Goal: Task Accomplishment & Management: Manage account settings

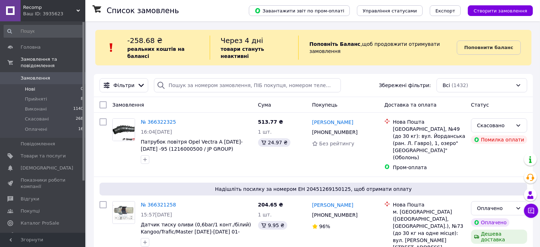
click at [54, 84] on li "Нові 0" at bounding box center [43, 89] width 87 height 10
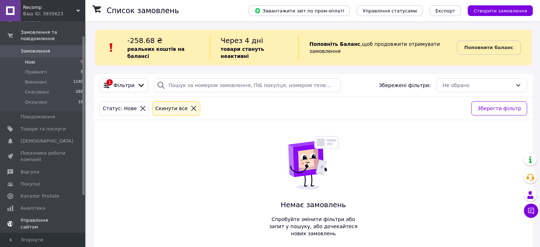
scroll to position [69, 0]
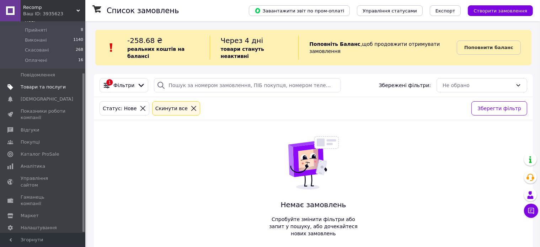
click at [54, 84] on span "Товари та послуги" at bounding box center [43, 87] width 45 height 6
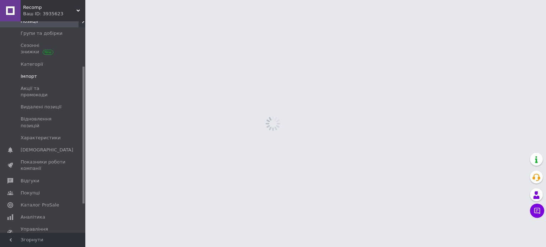
click at [54, 71] on link "Імпорт" at bounding box center [43, 76] width 87 height 12
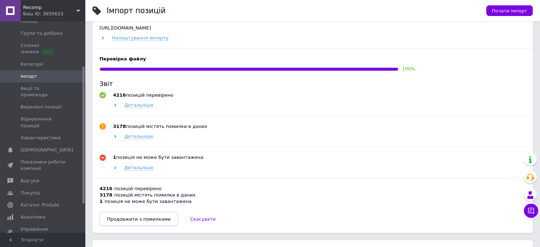
scroll to position [426, 0]
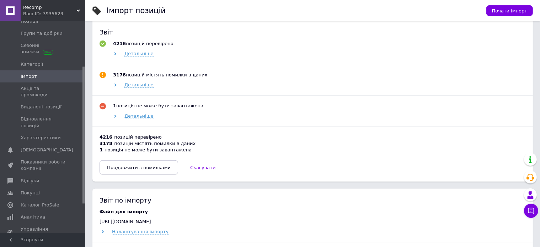
click at [145, 169] on span "Продовжити з помилками" at bounding box center [139, 167] width 64 height 5
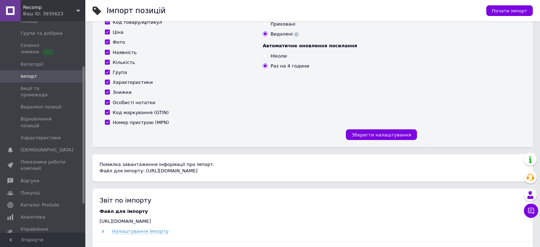
scroll to position [284, 0]
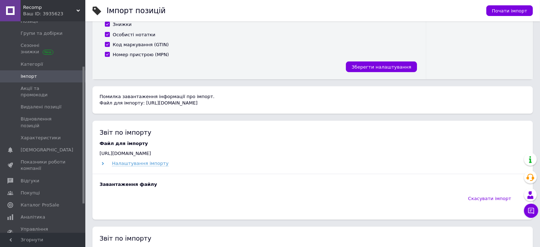
click at [59, 76] on span "Імпорт" at bounding box center [43, 76] width 45 height 6
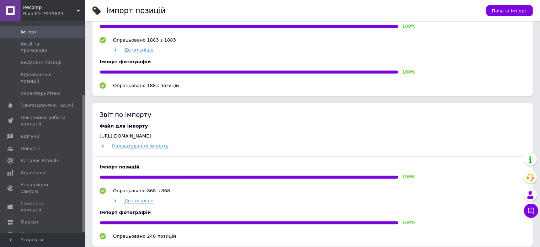
scroll to position [517, 0]
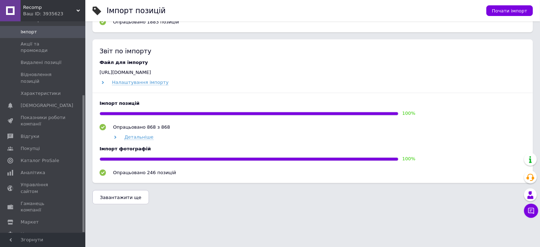
click at [124, 195] on span "Завантажити ще" at bounding box center [121, 197] width 42 height 5
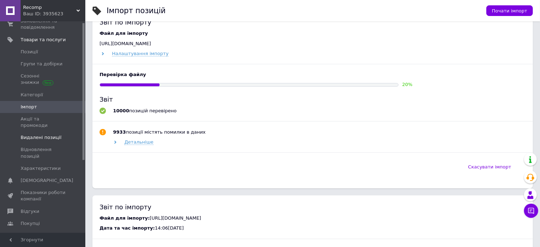
scroll to position [0, 0]
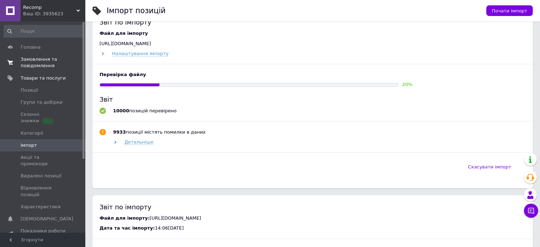
click at [56, 62] on span "Замовлення та повідомлення" at bounding box center [43, 62] width 45 height 13
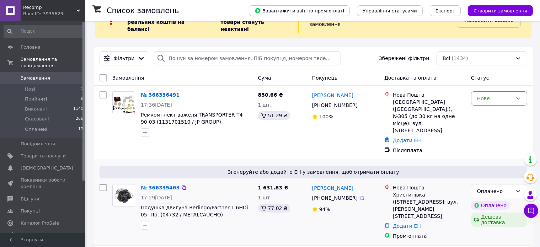
scroll to position [71, 0]
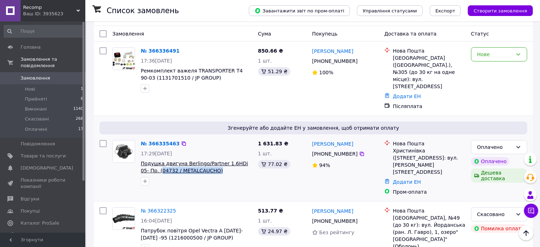
drag, startPoint x: 206, startPoint y: 151, endPoint x: 143, endPoint y: 149, distance: 63.3
click at [143, 160] on span "Подушка двигуна Berlingo/Partner 1.6HDi 05- Пр. (04732 / METALCAUCHO)" at bounding box center [197, 167] width 112 height 14
copy span "04732 / METALCAUCHO)"
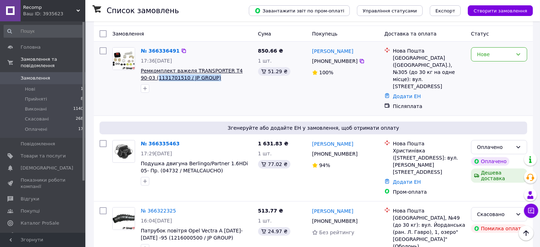
drag, startPoint x: 200, startPoint y: 72, endPoint x: 143, endPoint y: 71, distance: 56.9
click at [143, 71] on span "Ремкомплект важеля TRANSPORTER T4 90-03 (1131701510 / JP GROUP)" at bounding box center [197, 74] width 112 height 14
copy span "1131701510 / JP GROUP)"
click at [152, 48] on link "№ 366336491" at bounding box center [160, 51] width 39 height 6
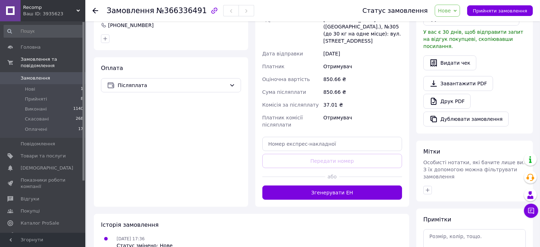
scroll to position [213, 0]
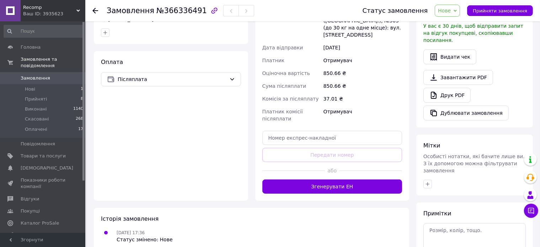
click at [344, 179] on button "Згенерувати ЕН" at bounding box center [332, 186] width 140 height 14
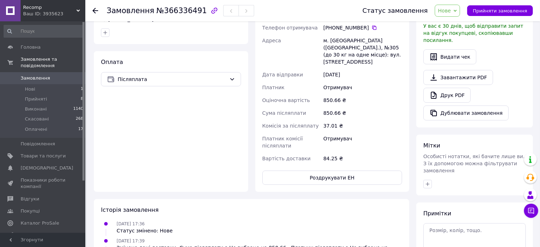
click at [65, 75] on span "Замовлення" at bounding box center [43, 78] width 45 height 6
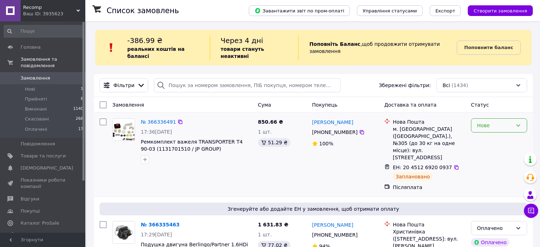
click at [480, 122] on div "Нове" at bounding box center [495, 126] width 36 height 8
click at [482, 131] on li "Прийнято" at bounding box center [498, 134] width 55 height 13
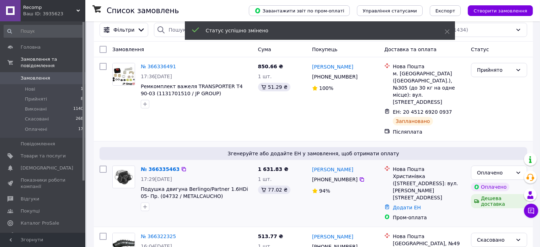
scroll to position [107, 0]
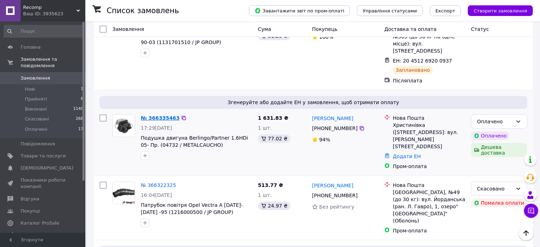
click at [159, 115] on link "№ 366335463" at bounding box center [160, 118] width 39 height 6
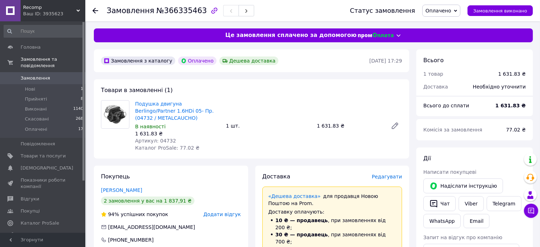
scroll to position [107, 0]
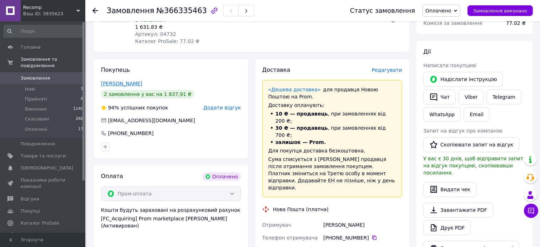
click at [125, 85] on link "Лисиця Сергей" at bounding box center [121, 84] width 41 height 6
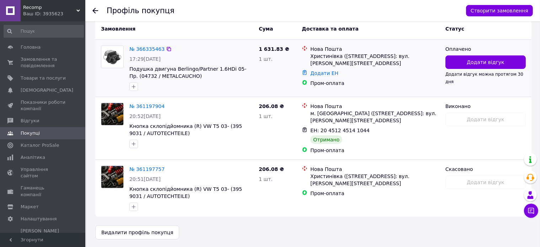
scroll to position [184, 0]
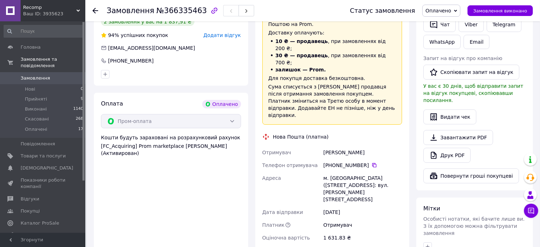
scroll to position [256, 0]
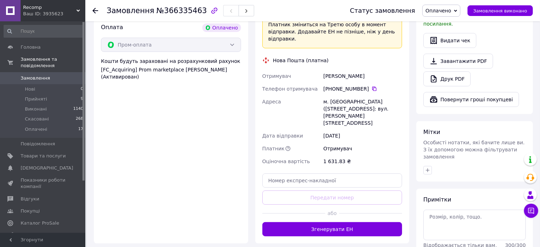
click at [342, 205] on div at bounding box center [370, 213] width 63 height 17
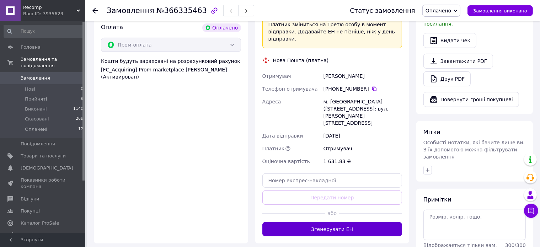
click at [343, 222] on button "Згенерувати ЕН" at bounding box center [332, 229] width 140 height 14
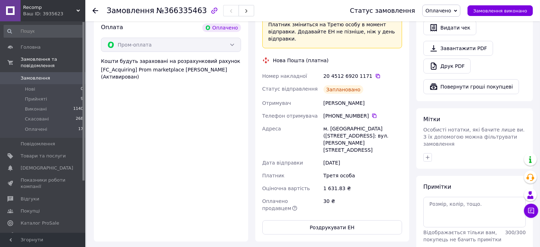
click at [53, 75] on span "Замовлення" at bounding box center [43, 78] width 45 height 6
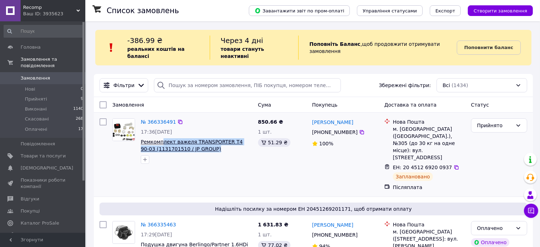
drag, startPoint x: 206, startPoint y: 140, endPoint x: 159, endPoint y: 133, distance: 47.4
click at [159, 138] on span "Ремкомплект важеля TRANSPORTER T4 90-03 (1131701510 / JP GROUP)" at bounding box center [197, 145] width 112 height 14
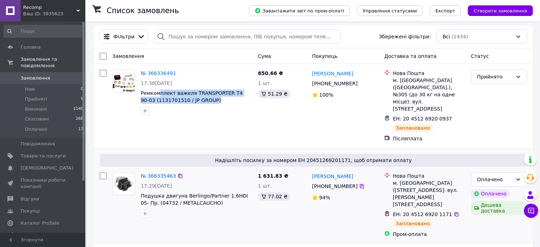
scroll to position [107, 0]
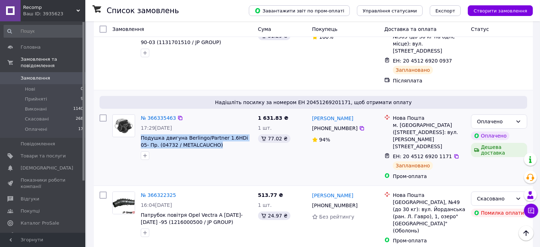
drag, startPoint x: 201, startPoint y: 125, endPoint x: 139, endPoint y: 119, distance: 62.5
click at [139, 119] on div "№ 366335463 17:29, 12.10.2025 Подушка двигуна Berlingo/Partner 1.6HDi 05- Пр. (…" at bounding box center [196, 137] width 117 height 51
copy span "Подушка двигуна Berlingo/Partner 1.6HDi 05- Пр. (04732 / METALCAUCHO)"
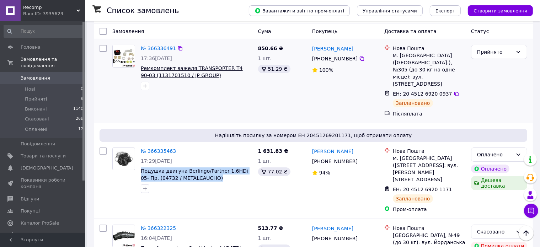
scroll to position [36, 0]
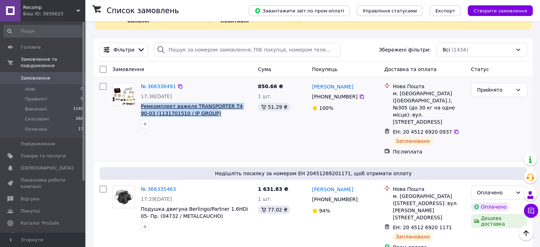
drag, startPoint x: 201, startPoint y: 108, endPoint x: 141, endPoint y: 100, distance: 60.0
click at [141, 103] on span "Ремкомплект важеля TRANSPORTER T4 90-03 (1131701510 / JP GROUP)" at bounding box center [197, 110] width 112 height 14
copy span "Ремкомплект важеля TRANSPORTER T4 90-03 (1131701510 / JP GROUP)"
click at [213, 108] on span "Ремкомплект важеля TRANSPORTER T4 90-03 (1131701510 / JP GROUP)" at bounding box center [197, 110] width 112 height 14
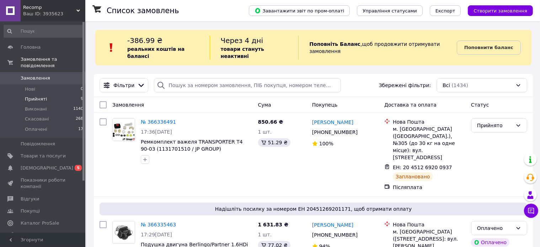
click at [81, 96] on span "9" at bounding box center [82, 99] width 2 height 6
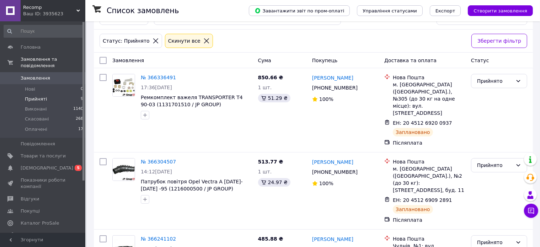
scroll to position [71, 0]
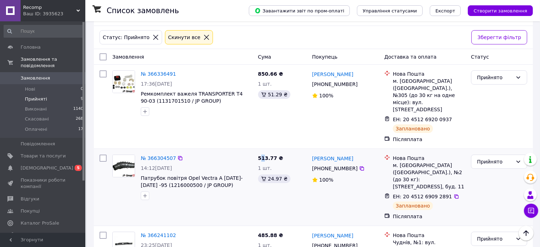
click at [261, 155] on span "513.77 ₴" at bounding box center [270, 158] width 25 height 6
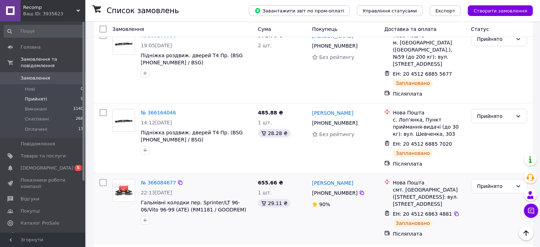
scroll to position [512, 0]
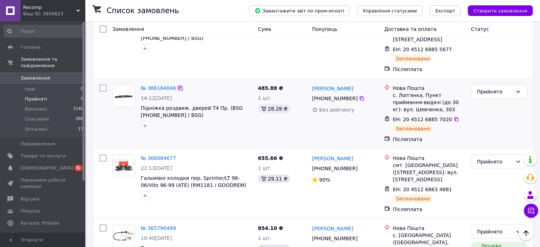
click at [178, 85] on icon at bounding box center [180, 88] width 6 height 6
click at [51, 124] on li "Оплачені 17" at bounding box center [43, 131] width 87 height 14
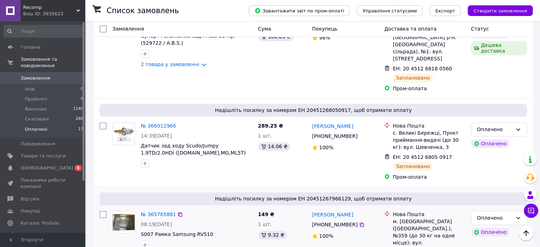
scroll to position [1329, 0]
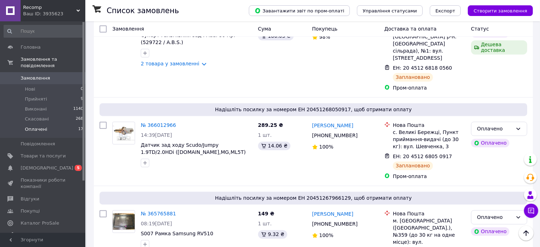
click at [40, 229] on link "Аналітика" at bounding box center [43, 235] width 87 height 12
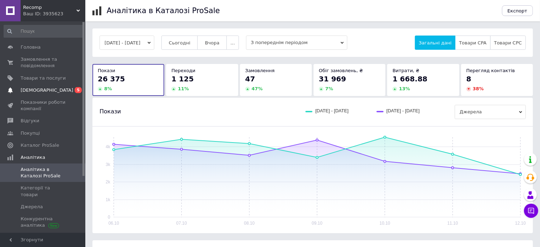
click at [60, 90] on span "[DEMOGRAPHIC_DATA]" at bounding box center [43, 90] width 45 height 6
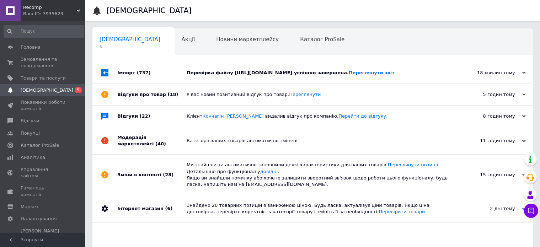
click at [276, 76] on div "Перевірка файлу [URL][DOMAIN_NAME] успішно завершена. Переглянути звіт" at bounding box center [321, 73] width 268 height 6
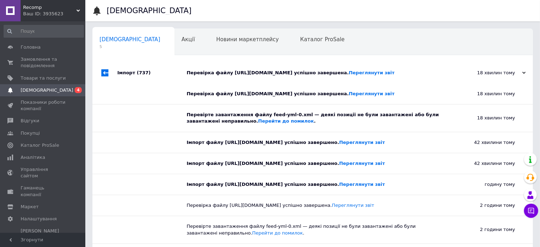
click at [275, 70] on div "Перевірка файлу [URL][DOMAIN_NAME] успішно завершена. Переглянути звіт" at bounding box center [321, 73] width 268 height 6
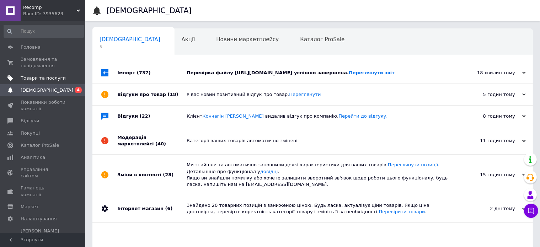
click at [48, 73] on link "Товари та послуги" at bounding box center [43, 78] width 87 height 12
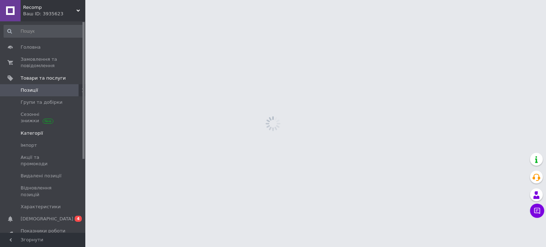
click at [37, 138] on link "Категорії" at bounding box center [43, 133] width 87 height 12
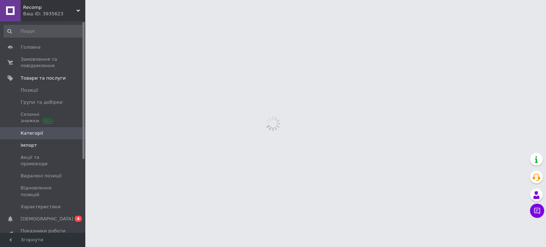
click at [33, 145] on span "Імпорт" at bounding box center [29, 145] width 16 height 6
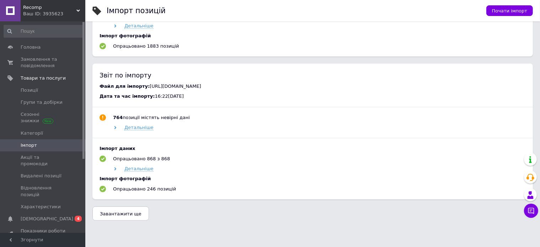
scroll to position [637, 0]
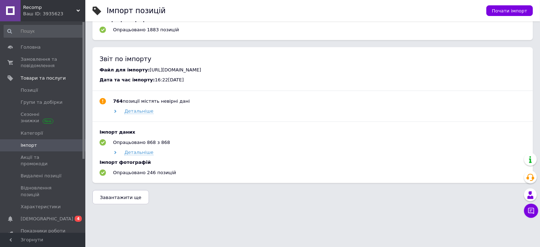
click at [134, 196] on button "Завантажити ще" at bounding box center [120, 197] width 57 height 14
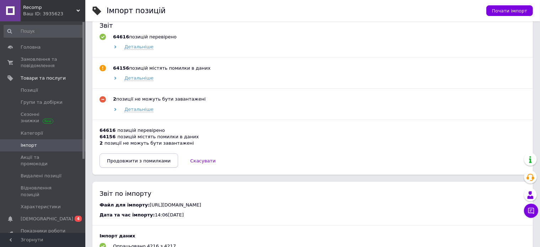
click at [132, 163] on span "Продовжити з помилками" at bounding box center [139, 160] width 64 height 5
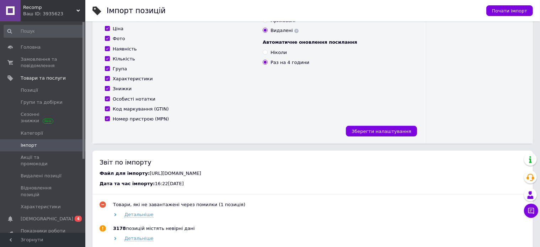
scroll to position [139, 0]
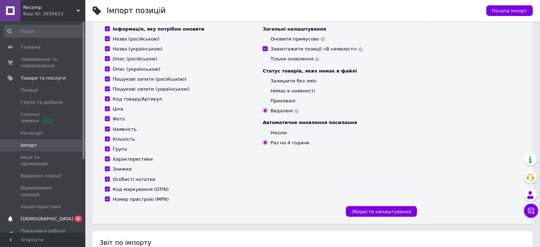
click at [73, 216] on span "0 4" at bounding box center [76, 219] width 20 height 6
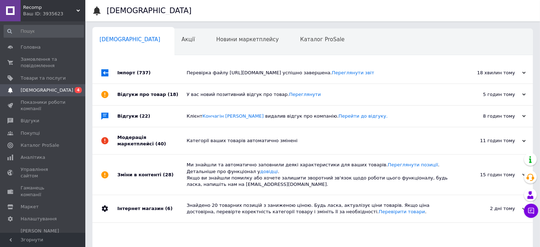
click at [258, 74] on div "Перевірка файлу [URL][DOMAIN_NAME] успішно завершена. Переглянути звіт" at bounding box center [321, 73] width 268 height 6
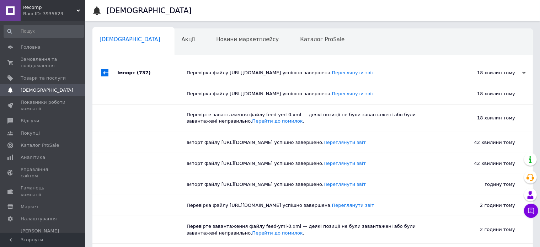
click at [258, 74] on div "Перевірка файлу [URL][DOMAIN_NAME] успішно завершена. Переглянути звіт" at bounding box center [321, 73] width 268 height 6
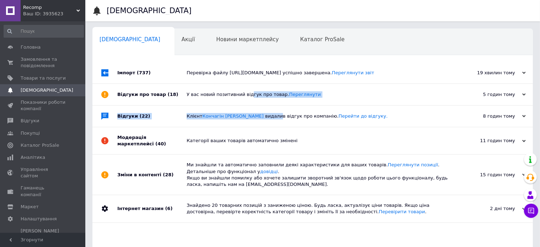
drag, startPoint x: 245, startPoint y: 106, endPoint x: 246, endPoint y: 100, distance: 6.1
click at [245, 101] on div "Імпорт (737) Перевірка файлу [URL][DOMAIN_NAME] успішно завершена. Переглянути …" at bounding box center [312, 170] width 440 height 217
click at [246, 100] on div "У вас новий позитивний відгук про товар. [GEOGRAPHIC_DATA]" at bounding box center [321, 94] width 268 height 21
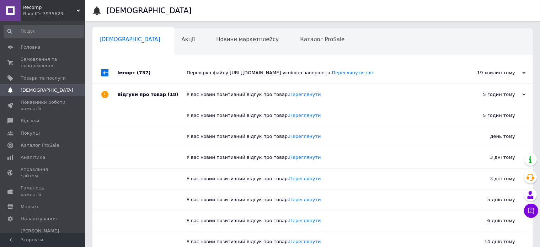
click at [246, 100] on div "У вас новий позитивний відгук про товар. [GEOGRAPHIC_DATA]" at bounding box center [321, 94] width 268 height 21
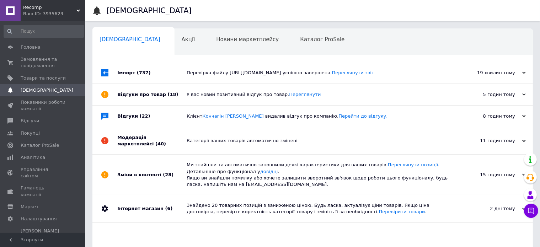
click at [242, 111] on div "Клієнт Кончагін Лука видалив відгук про компанію. Перейти до відгуку." at bounding box center [321, 116] width 268 height 21
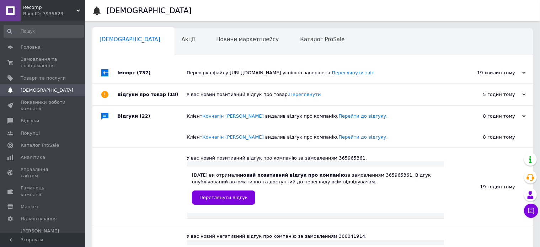
click at [242, 111] on div "Клієнт Кончагін Лука видалив відгук про компанію. Перейти до відгуку." at bounding box center [321, 116] width 268 height 21
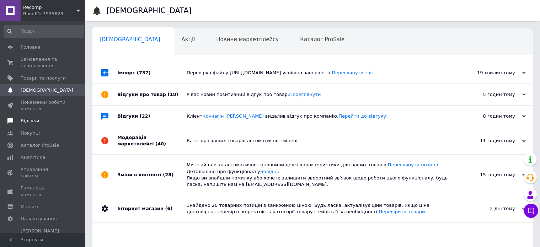
click at [56, 123] on span "Відгуки" at bounding box center [43, 121] width 45 height 6
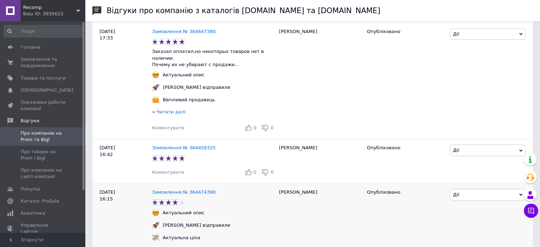
scroll to position [1102, 0]
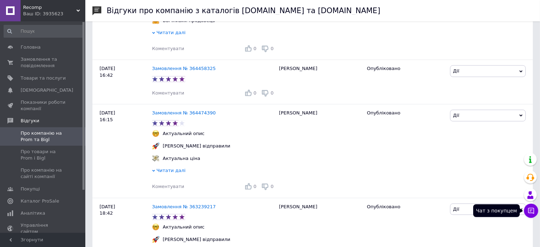
click at [534, 212] on button "Чат з покупцем" at bounding box center [531, 211] width 14 height 14
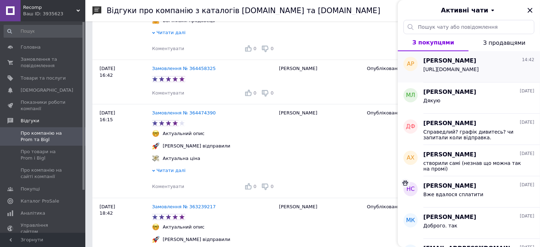
click at [479, 70] on span "[URL][DOMAIN_NAME]" at bounding box center [450, 69] width 55 height 6
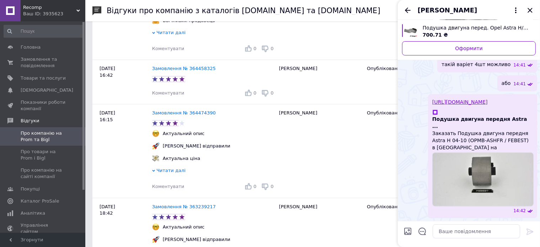
scroll to position [394, 0]
click at [45, 82] on link "Товари та послуги" at bounding box center [43, 78] width 87 height 12
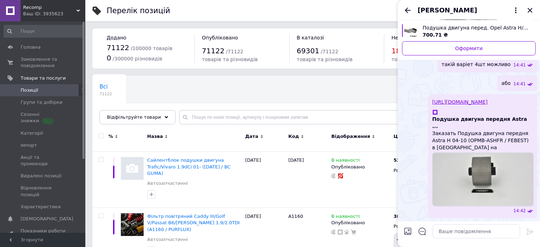
click at [536, 9] on div "[PERSON_NAME]" at bounding box center [469, 10] width 142 height 20
click at [532, 10] on icon "Закрити" at bounding box center [530, 10] width 9 height 9
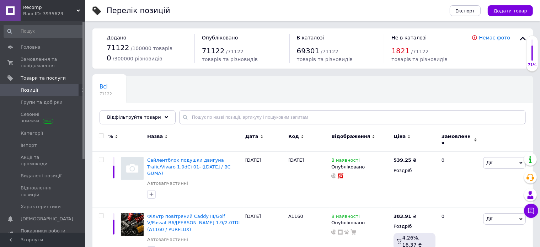
click at [471, 90] on div "Всі 71122 Ok Відфільтровано... Зберегти" at bounding box center [312, 103] width 440 height 59
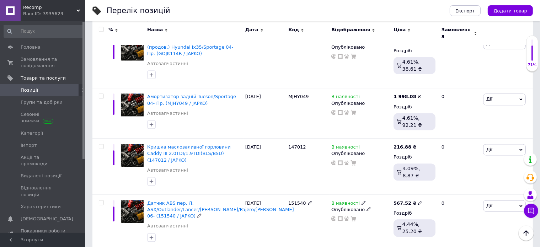
scroll to position [1706, 0]
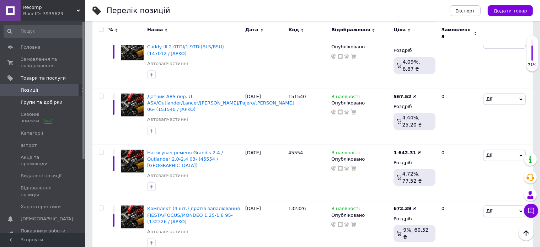
click at [55, 104] on span "Групи та добірки" at bounding box center [42, 102] width 42 height 6
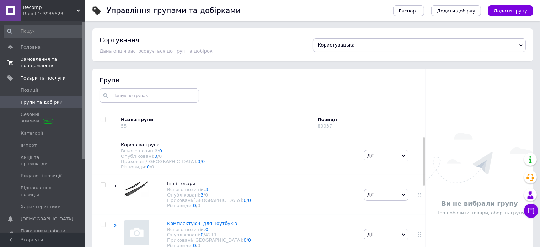
click at [66, 63] on span "0 0" at bounding box center [76, 62] width 20 height 13
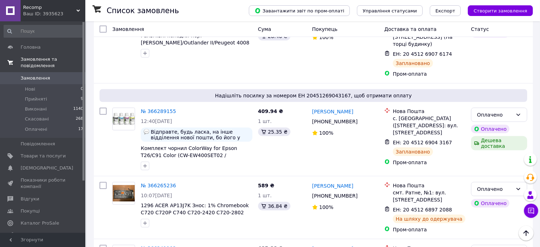
scroll to position [569, 0]
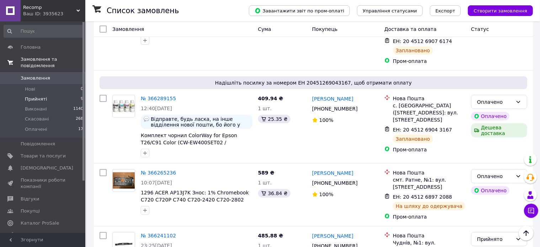
click at [48, 94] on li "Прийняті 9" at bounding box center [43, 99] width 87 height 10
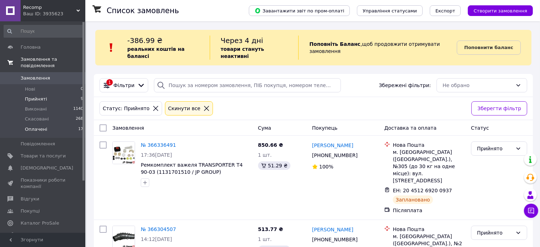
click at [55, 124] on li "Оплачені 17" at bounding box center [43, 131] width 87 height 14
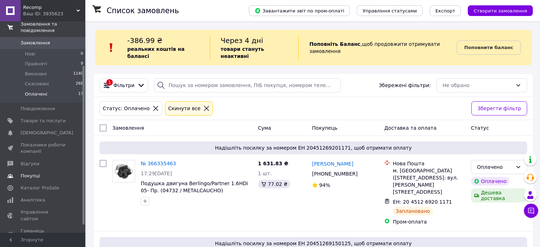
scroll to position [69, 0]
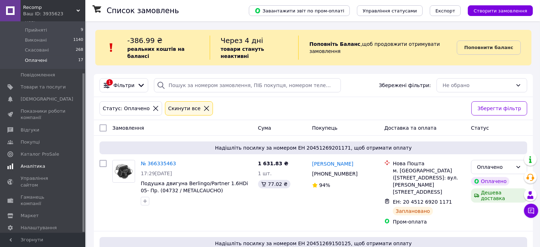
click at [48, 160] on link "Аналітика" at bounding box center [43, 166] width 87 height 12
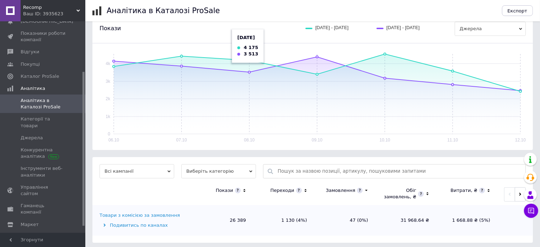
scroll to position [86, 0]
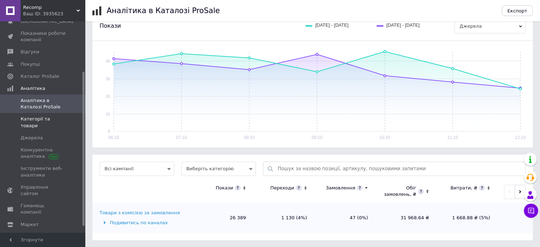
click at [36, 118] on span "Категорії та товари" at bounding box center [43, 122] width 45 height 13
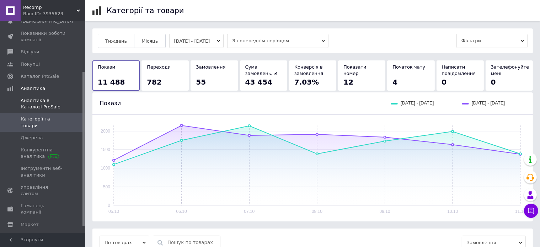
click at [58, 110] on span "Аналітика в Каталозі ProSale" at bounding box center [43, 103] width 45 height 13
